Goal: Task Accomplishment & Management: Manage account settings

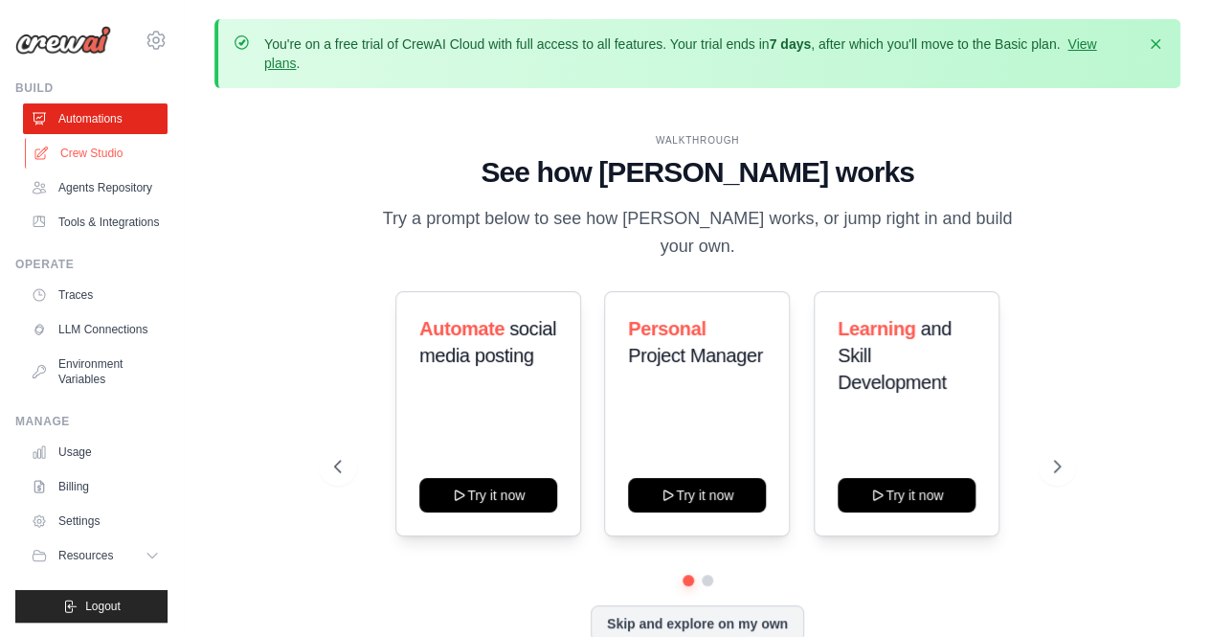
click at [100, 156] on link "Crew Studio" at bounding box center [97, 153] width 145 height 31
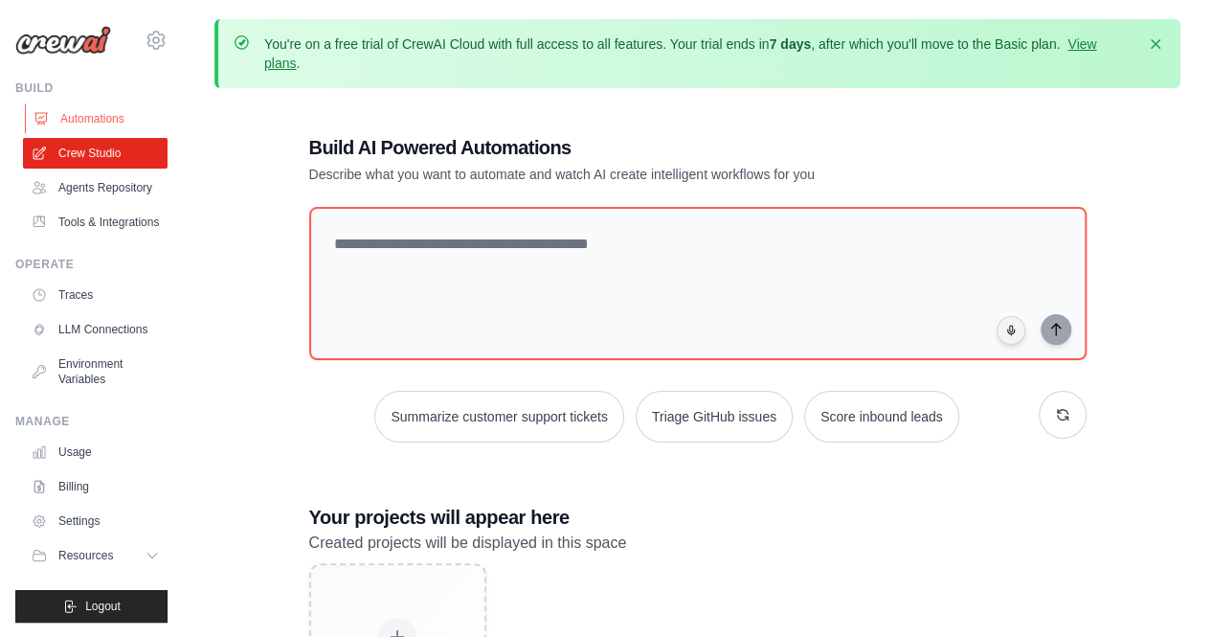
click at [104, 106] on link "Automations" at bounding box center [97, 118] width 145 height 31
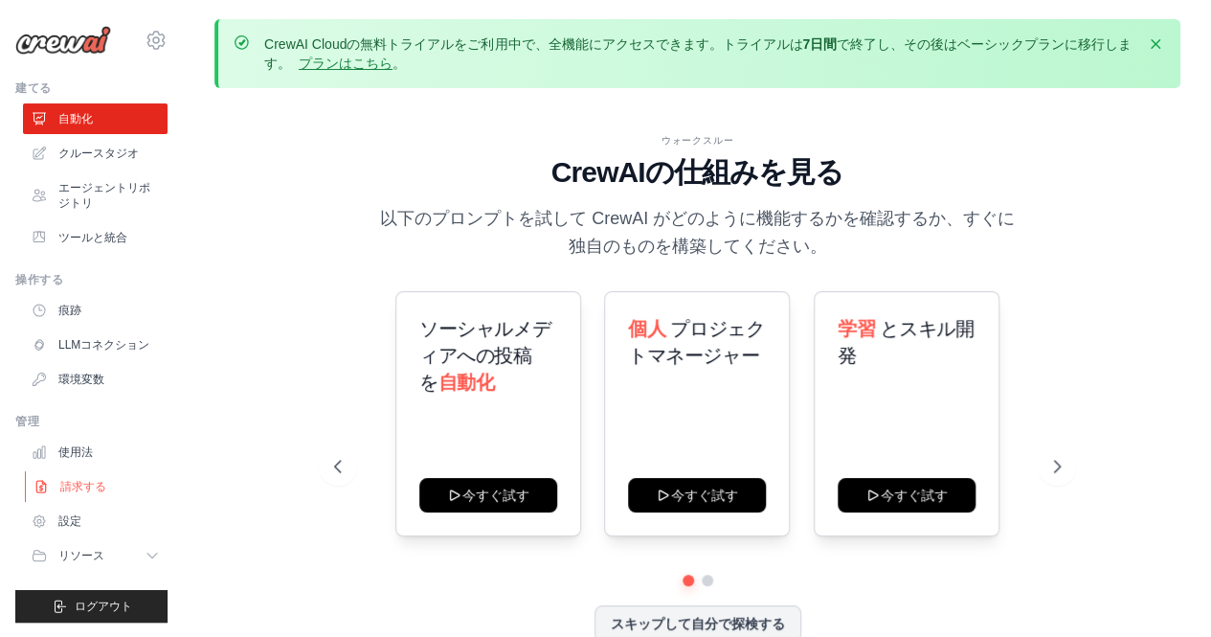
click at [96, 492] on font "請求する" at bounding box center [83, 486] width 46 height 13
click at [112, 599] on font "ログアウト" at bounding box center [103, 605] width 57 height 13
